Goal: Task Accomplishment & Management: Manage account settings

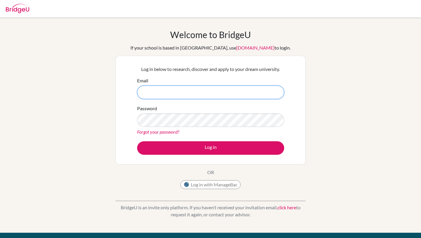
click at [202, 87] on input "Email" at bounding box center [210, 91] width 147 height 13
type input "[EMAIL_ADDRESS][DOMAIN_NAME]"
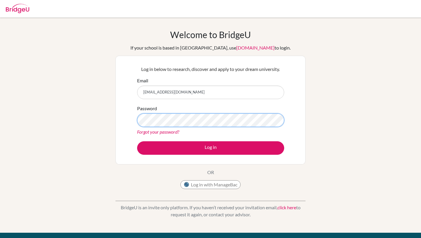
click at [137, 141] on button "Log in" at bounding box center [210, 147] width 147 height 13
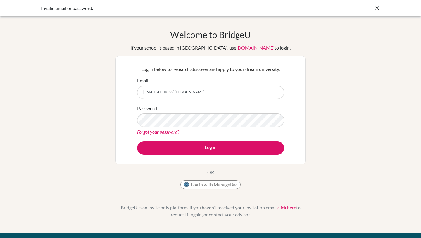
click at [137, 141] on button "Log in" at bounding box center [210, 147] width 147 height 13
click at [378, 8] on icon at bounding box center [378, 8] width 6 height 6
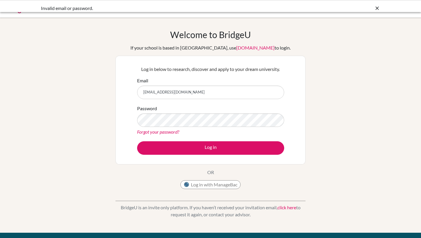
click at [378, 8] on div at bounding box center [211, 9] width 416 height 18
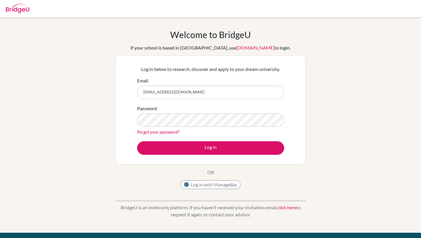
click at [20, 11] on img at bounding box center [17, 8] width 23 height 9
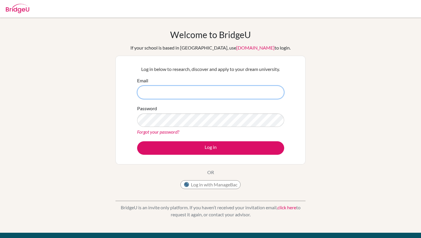
click at [202, 90] on input "Email" at bounding box center [210, 91] width 147 height 13
type input "[EMAIL_ADDRESS][DOMAIN_NAME]"
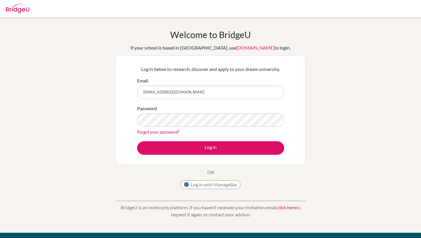
click at [151, 133] on link "Forgot your password?" at bounding box center [158, 132] width 42 height 6
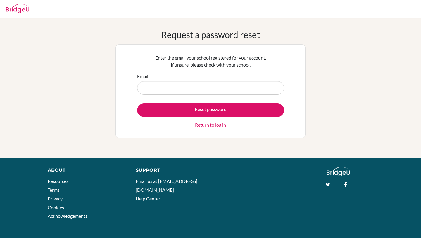
click at [190, 85] on input "Email" at bounding box center [210, 87] width 147 height 13
type input "g103578@asb.ac.th"
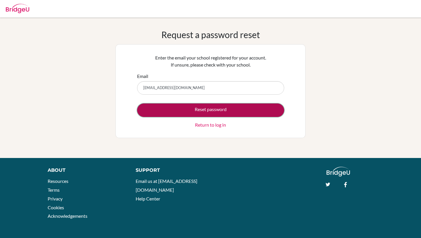
click at [181, 108] on button "Reset password" at bounding box center [210, 109] width 147 height 13
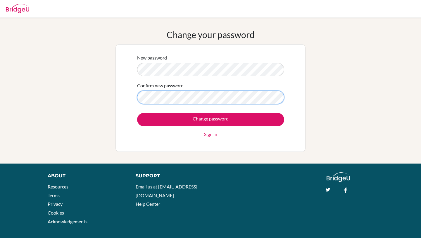
click at [137, 113] on input "Change password" at bounding box center [210, 119] width 147 height 13
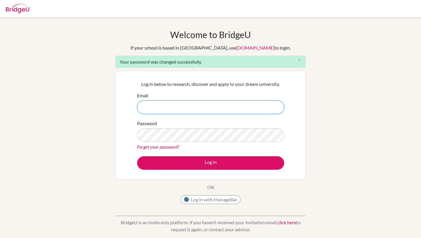
click at [181, 104] on input "Email" at bounding box center [210, 106] width 147 height 13
type input "[EMAIL_ADDRESS][DOMAIN_NAME]"
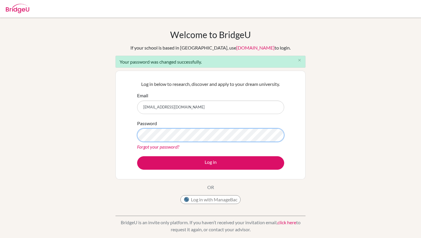
click at [137, 156] on button "Log in" at bounding box center [210, 162] width 147 height 13
